Goal: Task Accomplishment & Management: Manage account settings

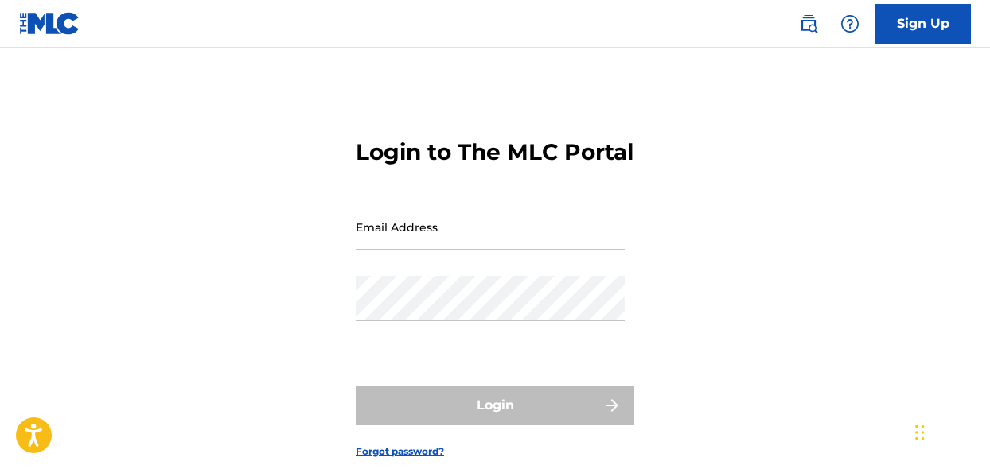
click at [411, 250] on input "Email Address" at bounding box center [490, 226] width 269 height 45
type input "[EMAIL_ADDRESS][DOMAIN_NAME]"
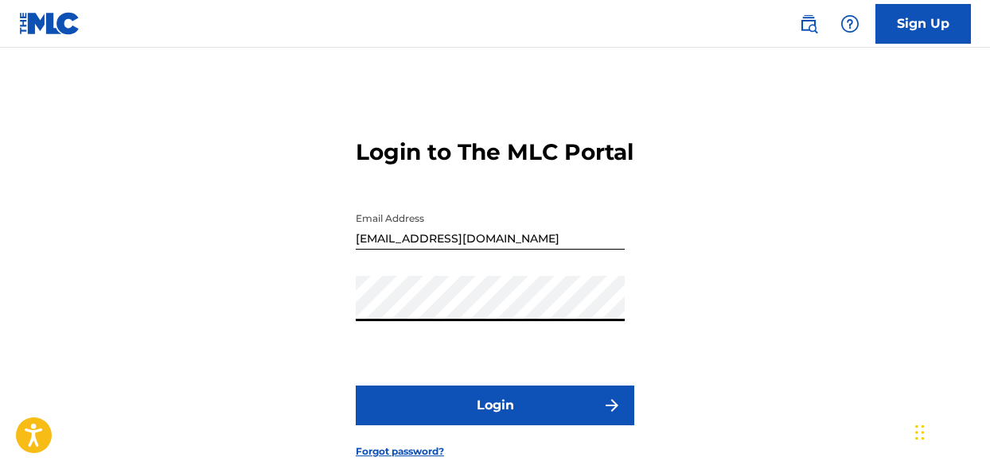
click at [356, 386] on button "Login" at bounding box center [495, 406] width 278 height 40
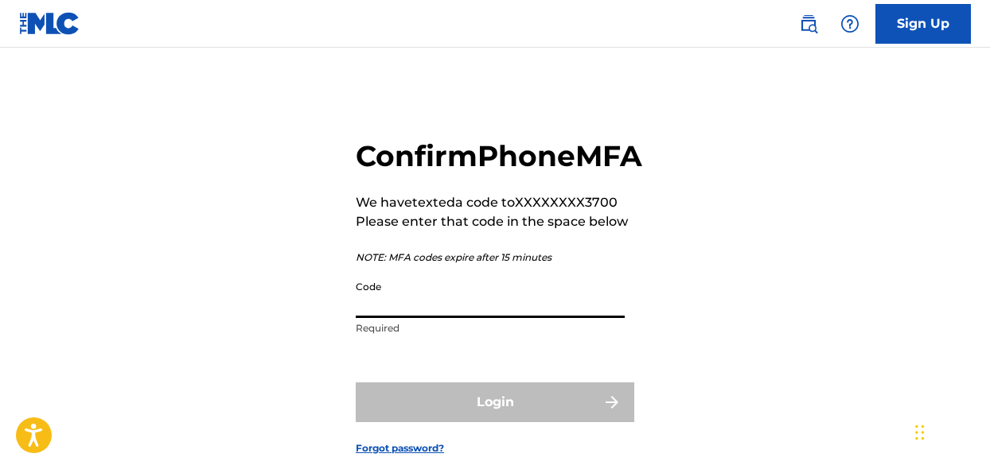
drag, startPoint x: 430, startPoint y: 271, endPoint x: 458, endPoint y: 326, distance: 61.6
click at [458, 318] on input "Code" at bounding box center [490, 295] width 269 height 45
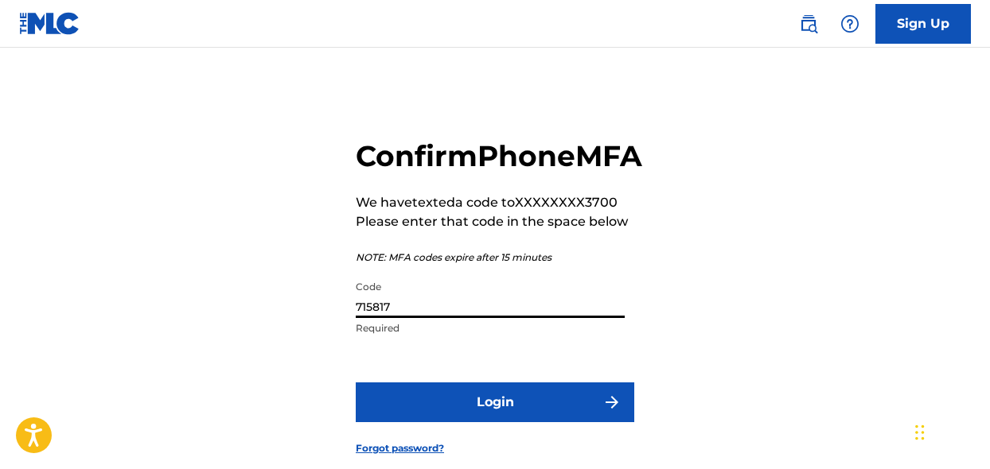
type input "715817"
click at [356, 383] on button "Login" at bounding box center [495, 403] width 278 height 40
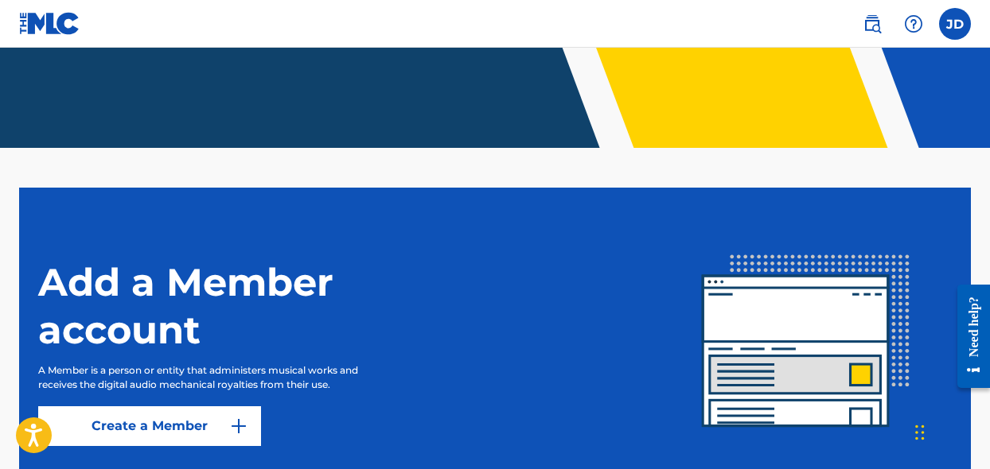
scroll to position [442, 0]
